Goal: Transaction & Acquisition: Purchase product/service

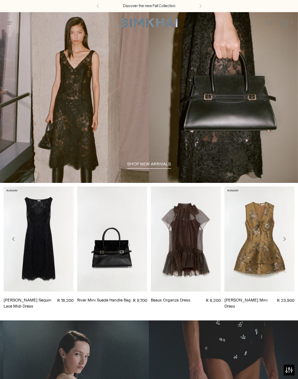
click at [13, 24] on icon "Open menu modal" at bounding box center [10, 23] width 8 height 6
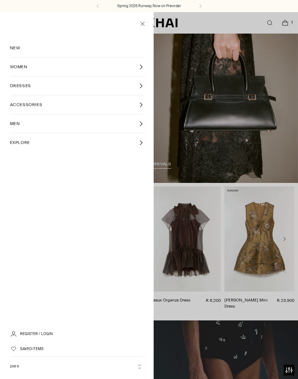
click at [136, 110] on link "ACCESSORIES" at bounding box center [77, 104] width 134 height 19
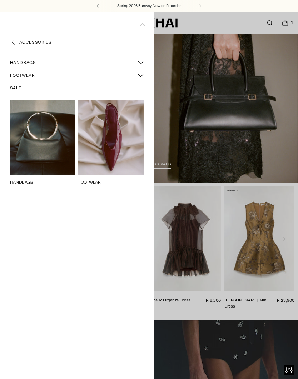
click at [140, 75] on icon "More FOOTWEAR sub-items" at bounding box center [141, 75] width 5 height 3
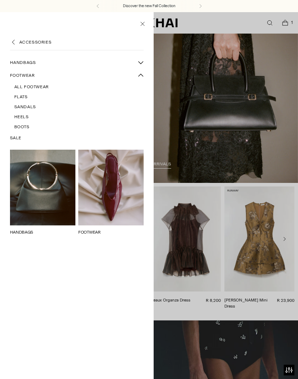
click at [41, 85] on span "All Footwear" at bounding box center [31, 87] width 35 height 6
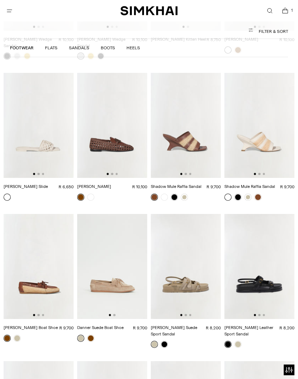
scroll to position [1205, 0]
click at [123, 114] on img at bounding box center [112, 125] width 70 height 105
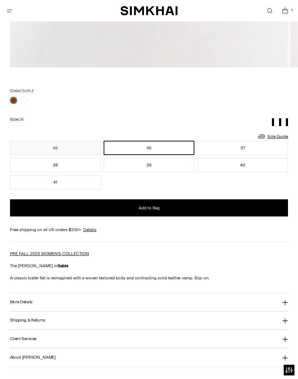
scroll to position [429, 0]
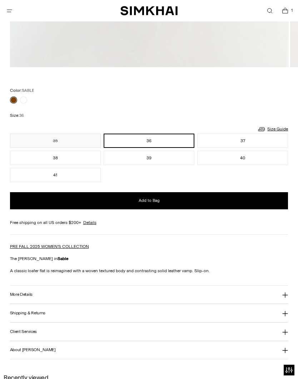
click at [286, 303] on button "More Details" at bounding box center [149, 295] width 278 height 18
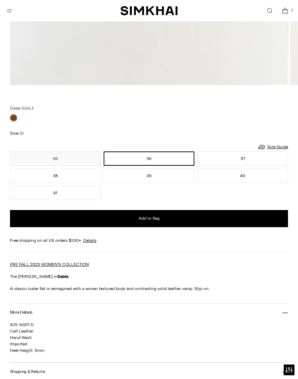
scroll to position [412, 0]
click at [279, 144] on link "Size Guide" at bounding box center [272, 147] width 31 height 9
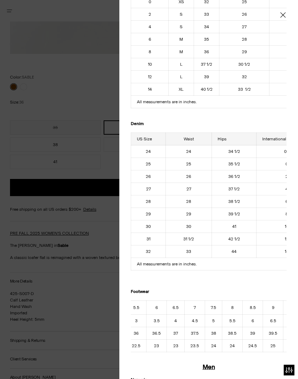
scroll to position [443, 0]
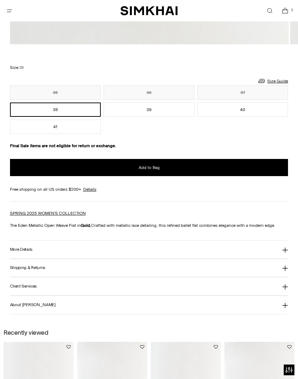
scroll to position [452, 0]
click at [284, 253] on icon at bounding box center [285, 250] width 6 height 6
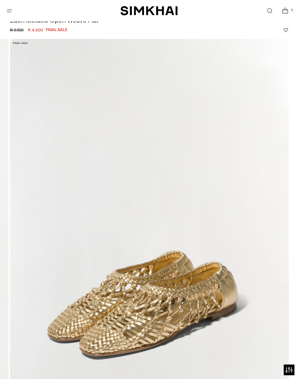
scroll to position [0, 0]
